Goal: Check status

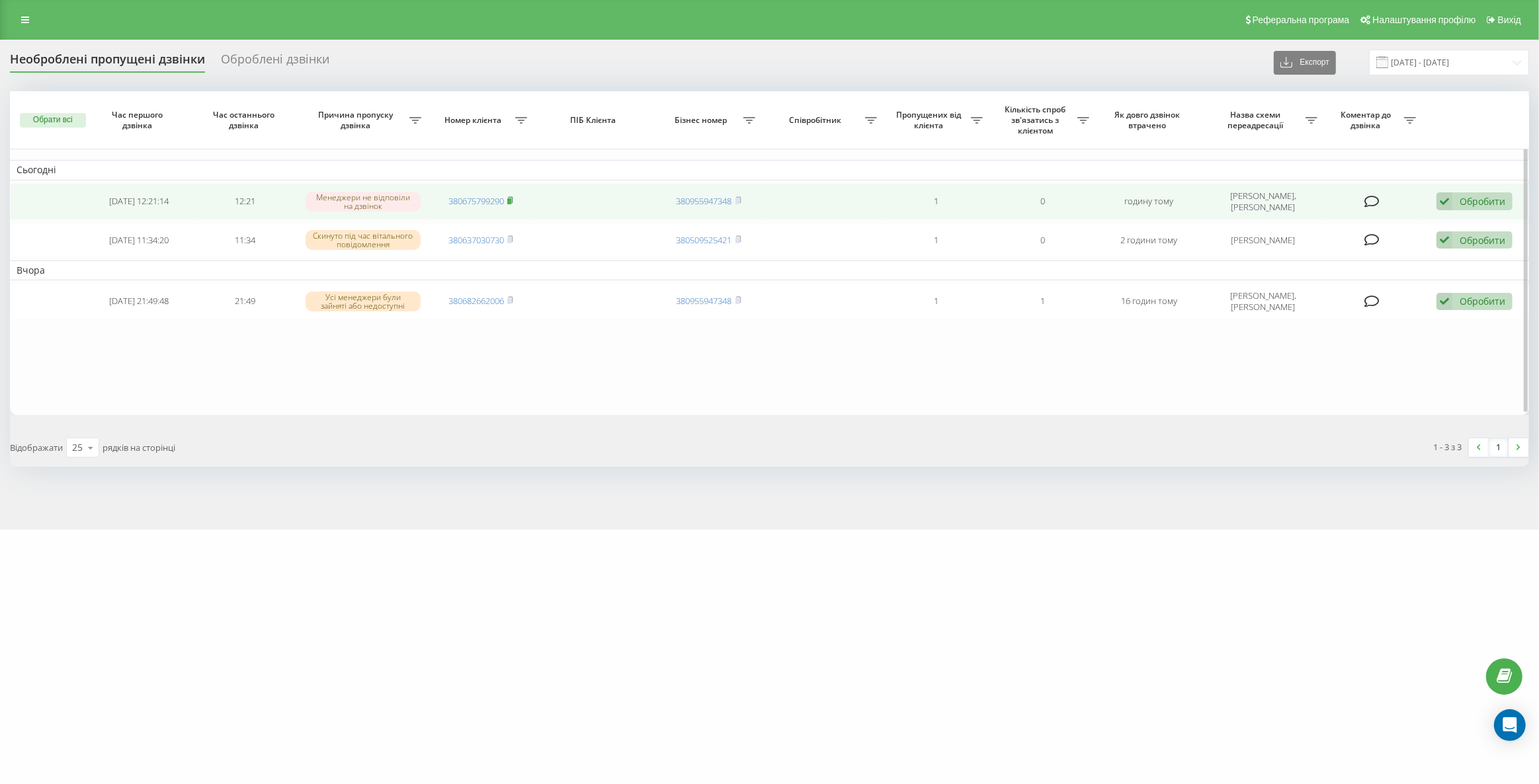
click at [511, 198] on rect at bounding box center [509, 201] width 4 height 6
click at [513, 198] on icon at bounding box center [510, 201] width 6 height 8
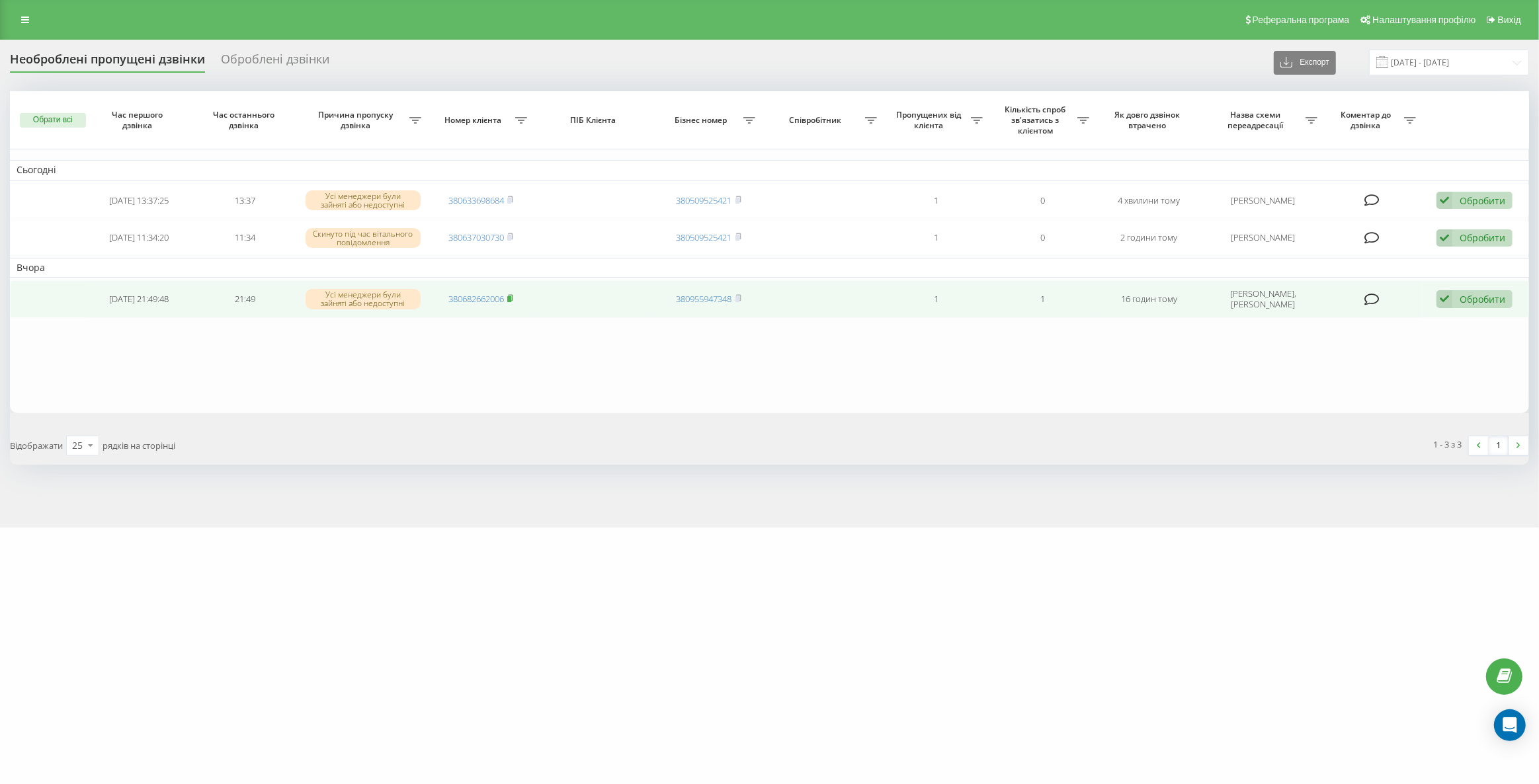
click at [511, 296] on rect at bounding box center [509, 298] width 4 height 6
